Goal: Check status: Check status

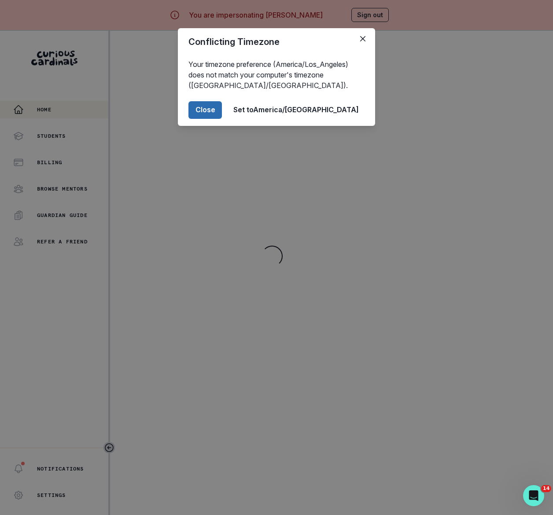
drag, startPoint x: 245, startPoint y: 111, endPoint x: 247, endPoint y: 117, distance: 5.7
click at [222, 111] on button "Close" at bounding box center [204, 110] width 33 height 18
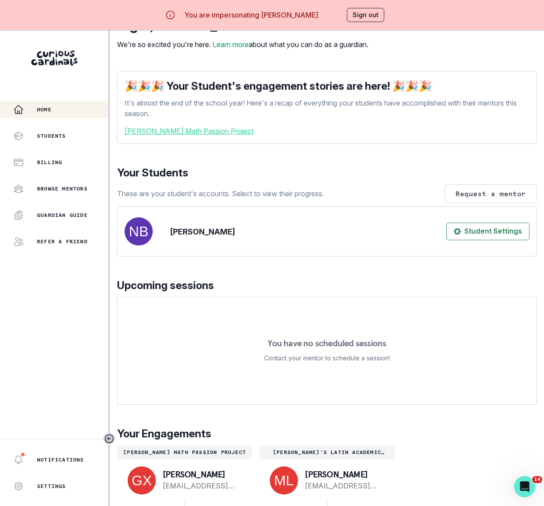
scroll to position [40, 0]
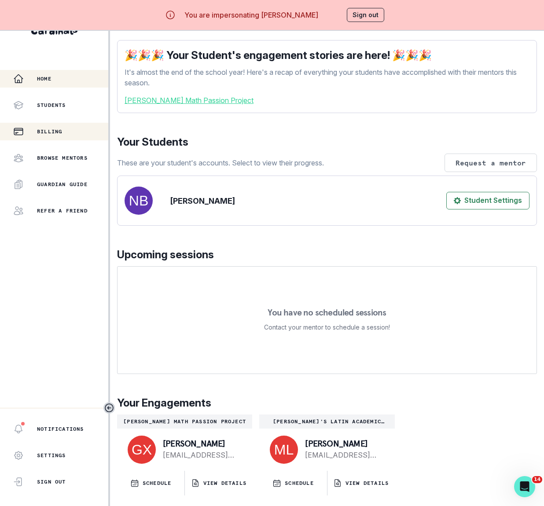
click at [62, 126] on div "Billing" at bounding box center [60, 131] width 95 height 11
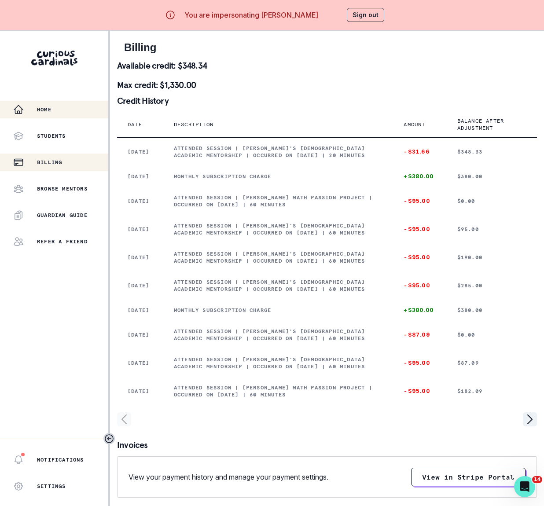
click at [51, 111] on p "Home" at bounding box center [44, 109] width 15 height 7
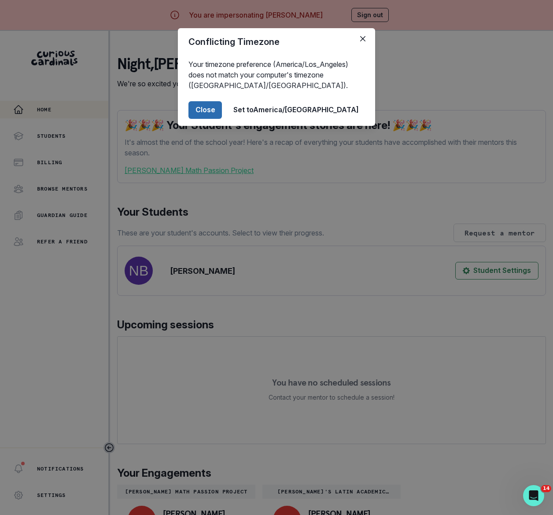
click at [222, 108] on button "Close" at bounding box center [204, 110] width 33 height 18
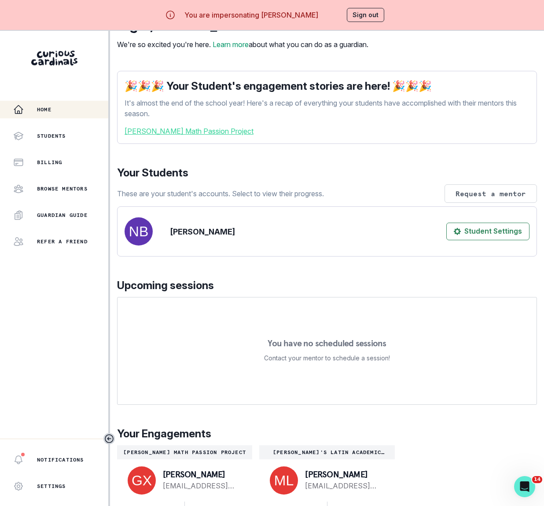
scroll to position [40, 0]
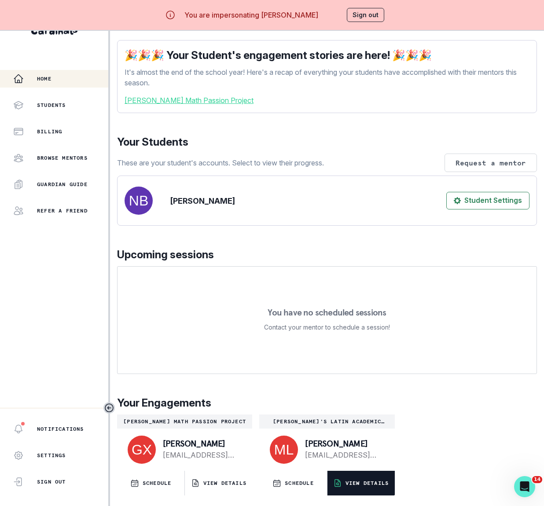
click at [363, 481] on p "VIEW DETAILS" at bounding box center [366, 483] width 43 height 7
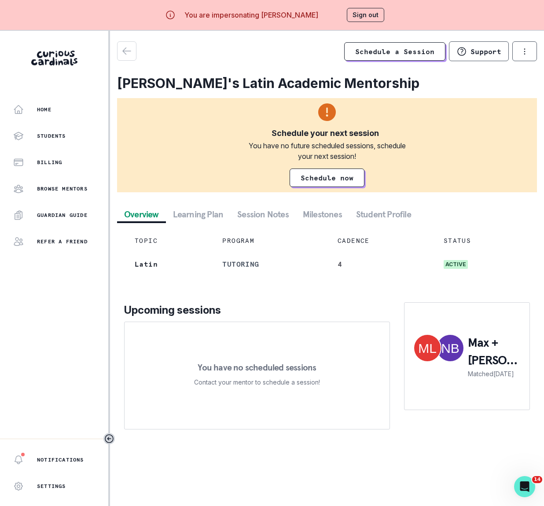
scroll to position [40, 0]
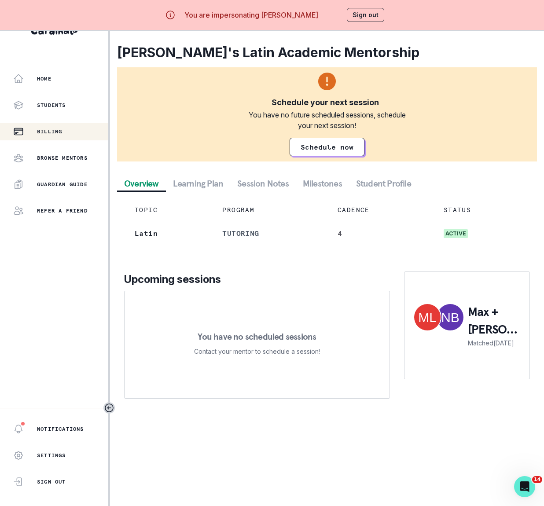
click at [51, 126] on div "Billing" at bounding box center [60, 131] width 95 height 11
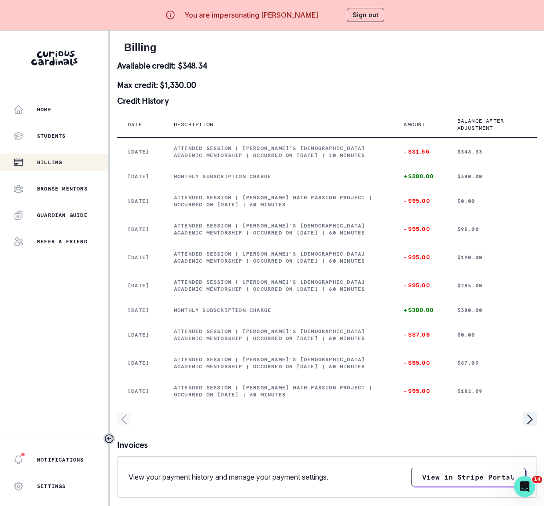
scroll to position [40, 0]
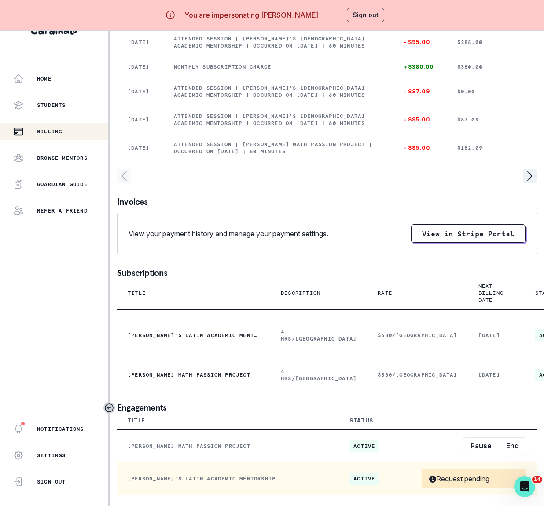
click at [181, 475] on p "[PERSON_NAME]'s Latin Academic Mentorship" at bounding box center [228, 478] width 201 height 7
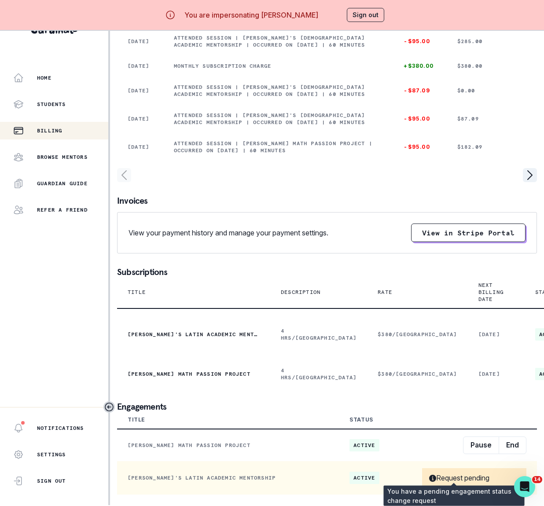
click at [438, 473] on p "Request pending" at bounding box center [459, 477] width 60 height 9
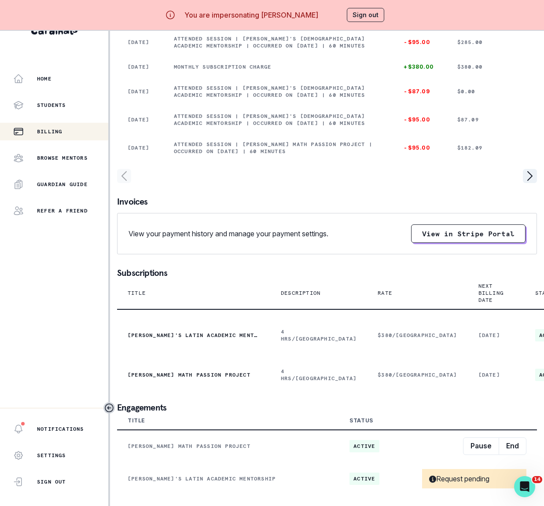
click at [363, 14] on button "Sign out" at bounding box center [365, 15] width 37 height 14
